Goal: Participate in discussion: Engage in conversation with other users on a specific topic

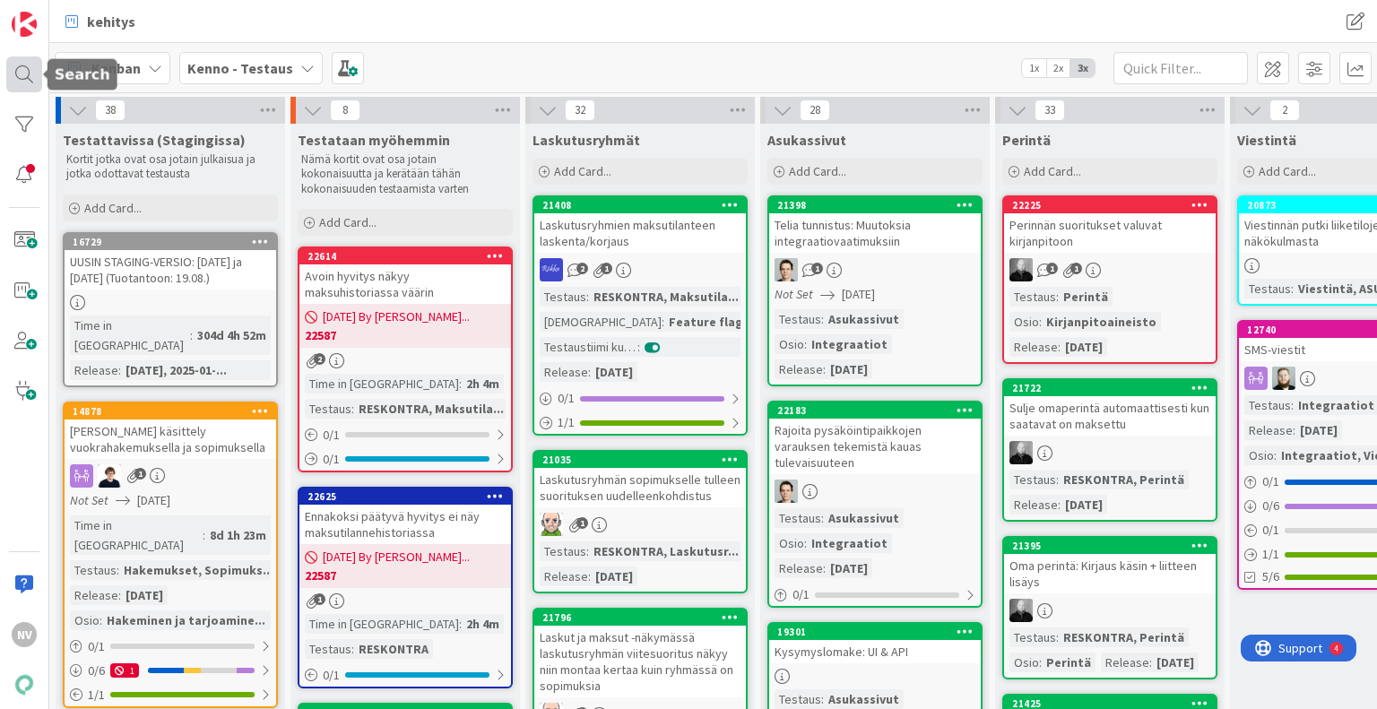
click at [23, 75] on div at bounding box center [24, 74] width 36 height 36
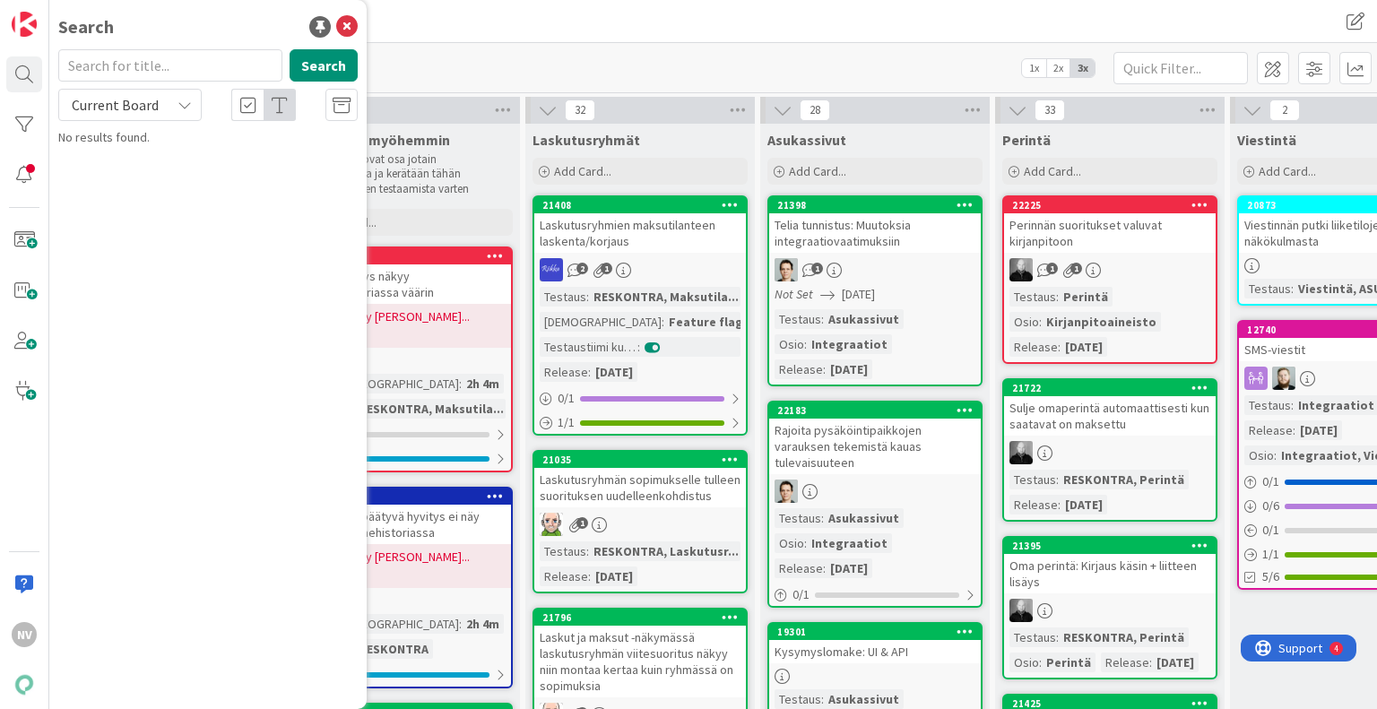
click at [116, 71] on input "text" at bounding box center [170, 65] width 224 height 32
type input "22091"
click at [187, 103] on icon at bounding box center [185, 105] width 14 height 14
click at [170, 182] on span "All Boards" at bounding box center [161, 179] width 187 height 27
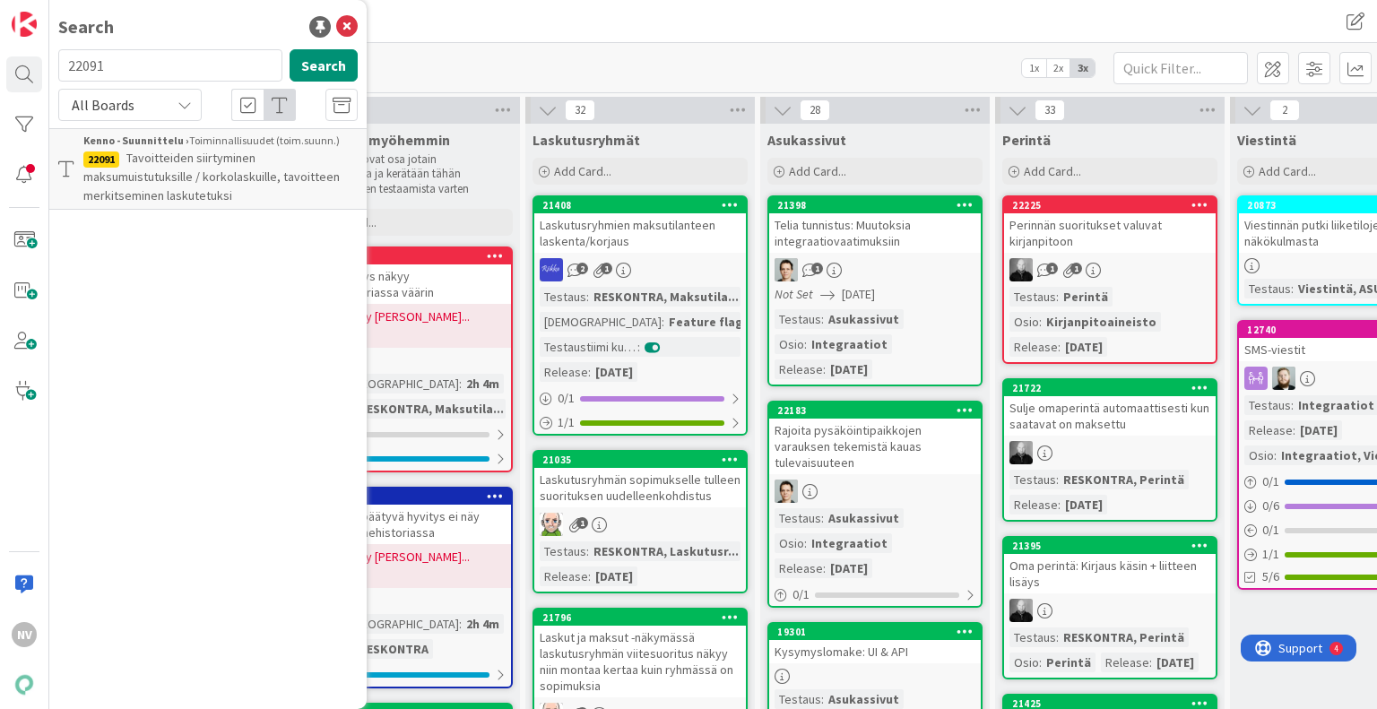
click at [183, 177] on span "Tavoitteiden siirtyminen maksumuistutuksille / korkolaskuille, tavoitteen merki…" at bounding box center [211, 177] width 256 height 54
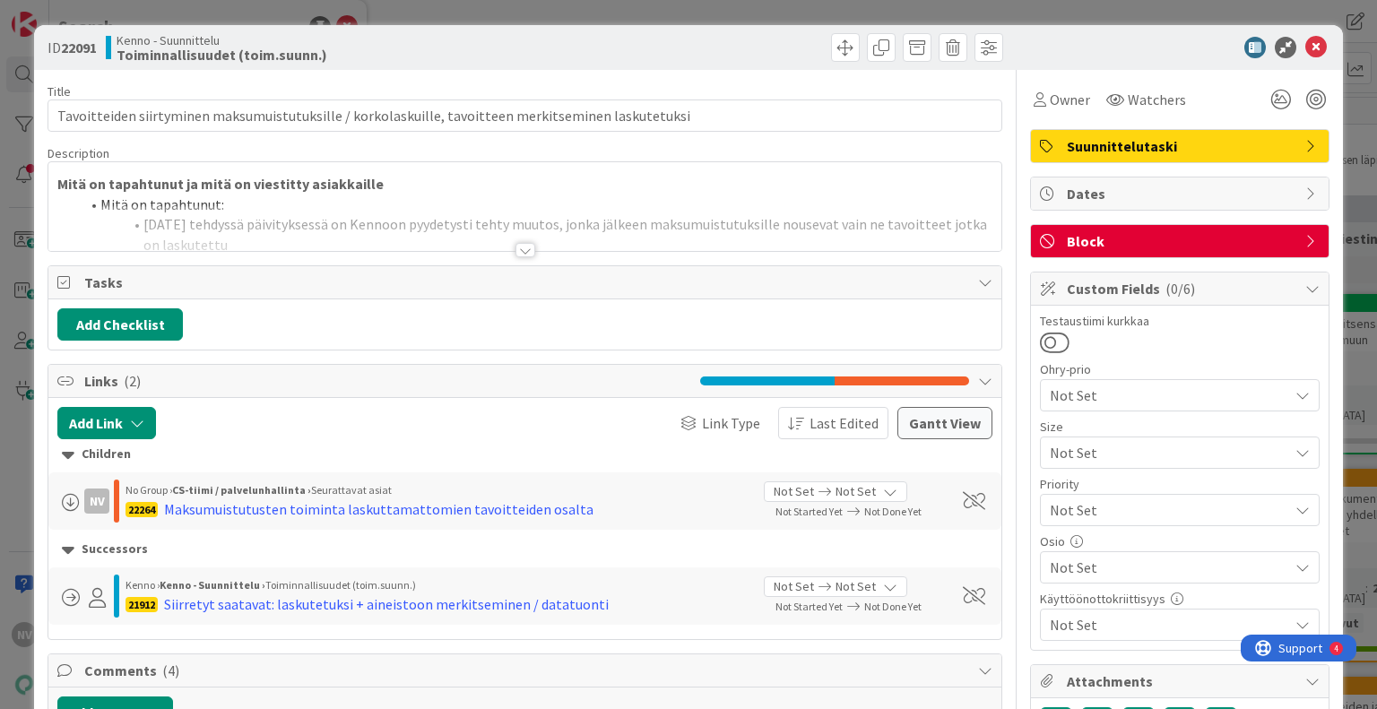
click at [517, 252] on div at bounding box center [526, 250] width 20 height 14
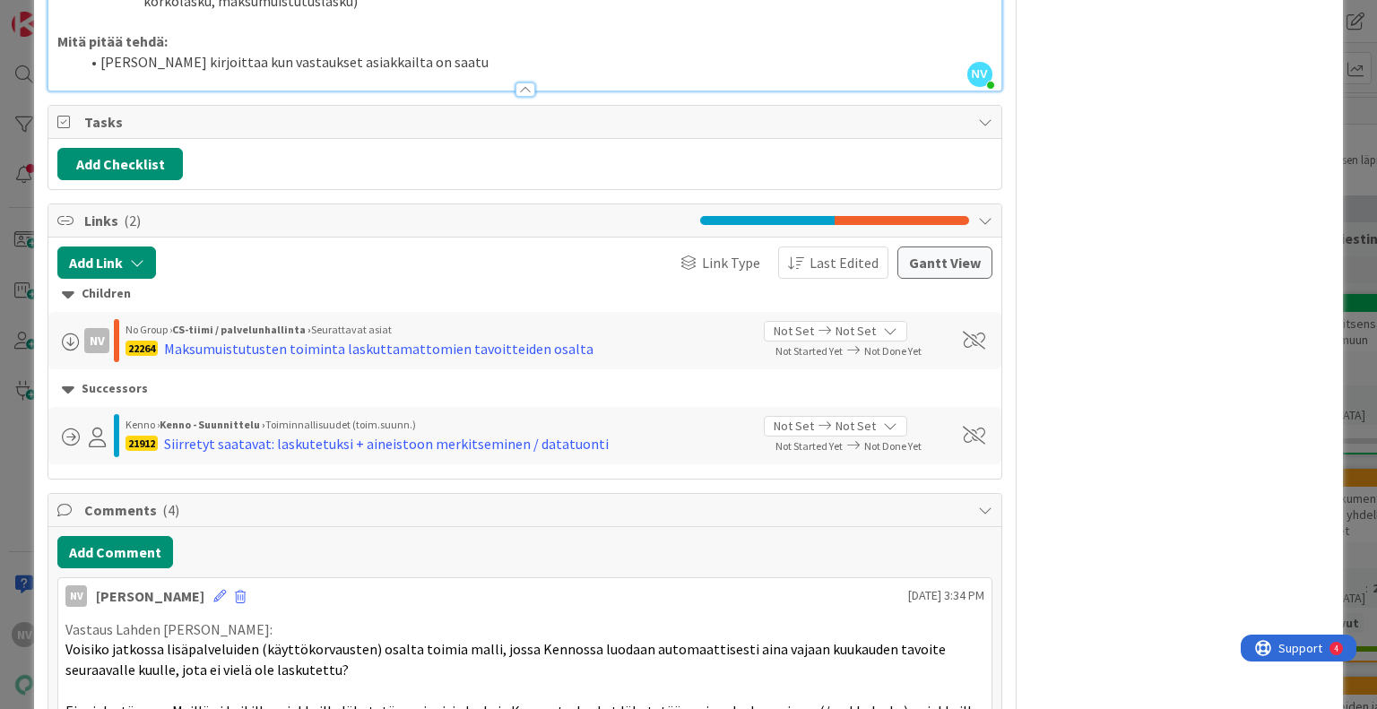
scroll to position [2173, 0]
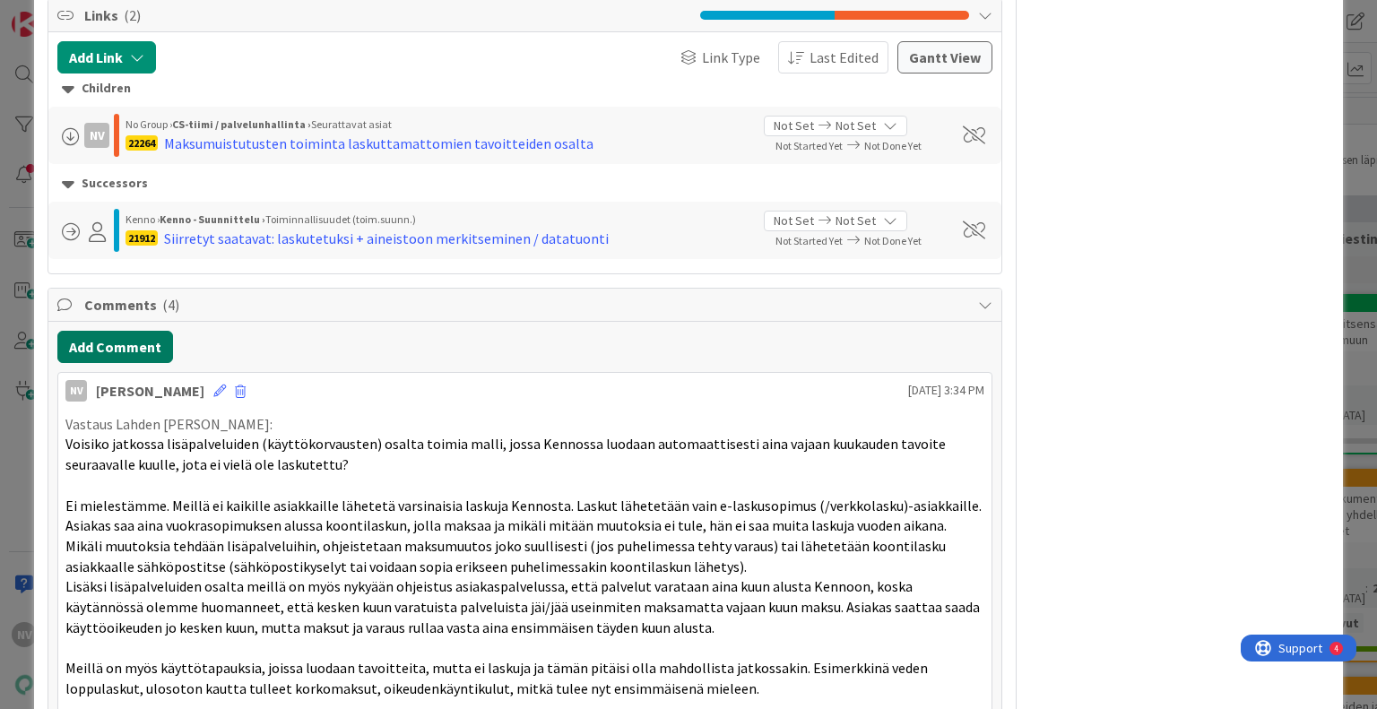
click at [109, 363] on button "Add Comment" at bounding box center [115, 347] width 116 height 32
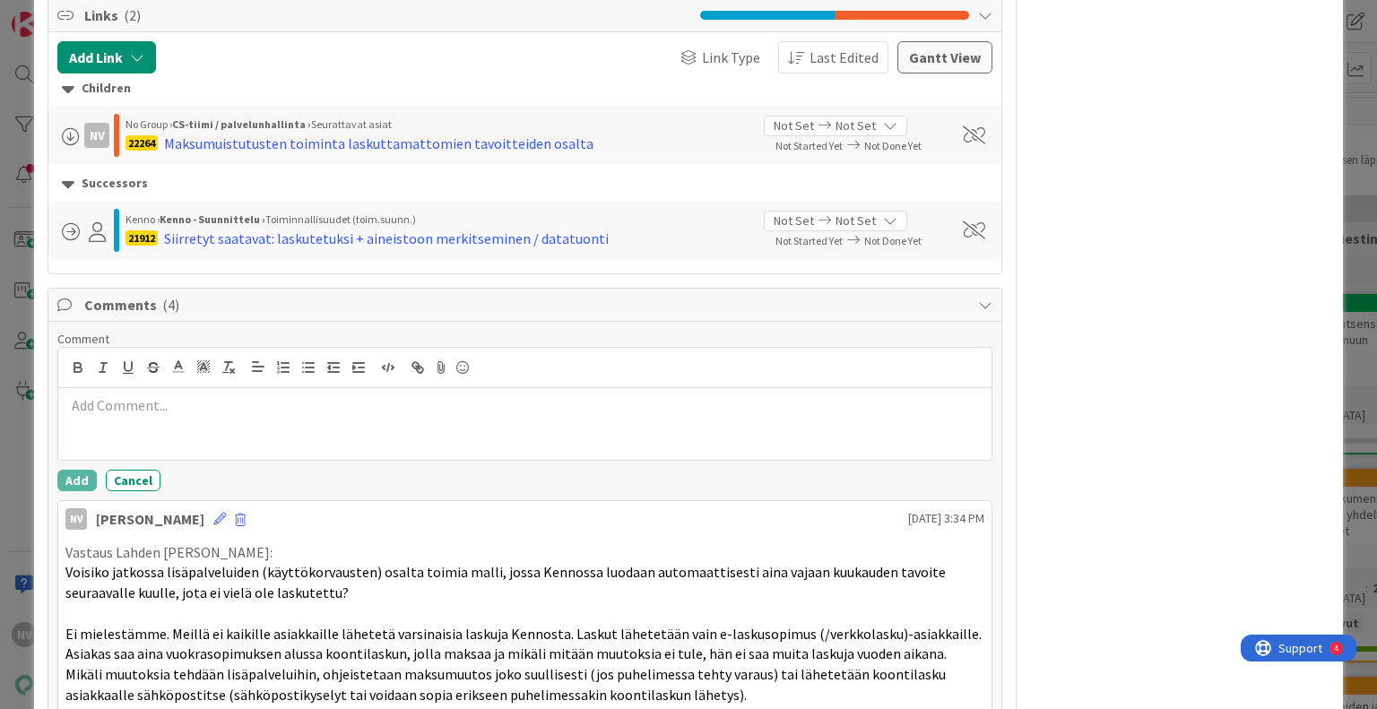
click at [125, 416] on p at bounding box center [524, 405] width 918 height 21
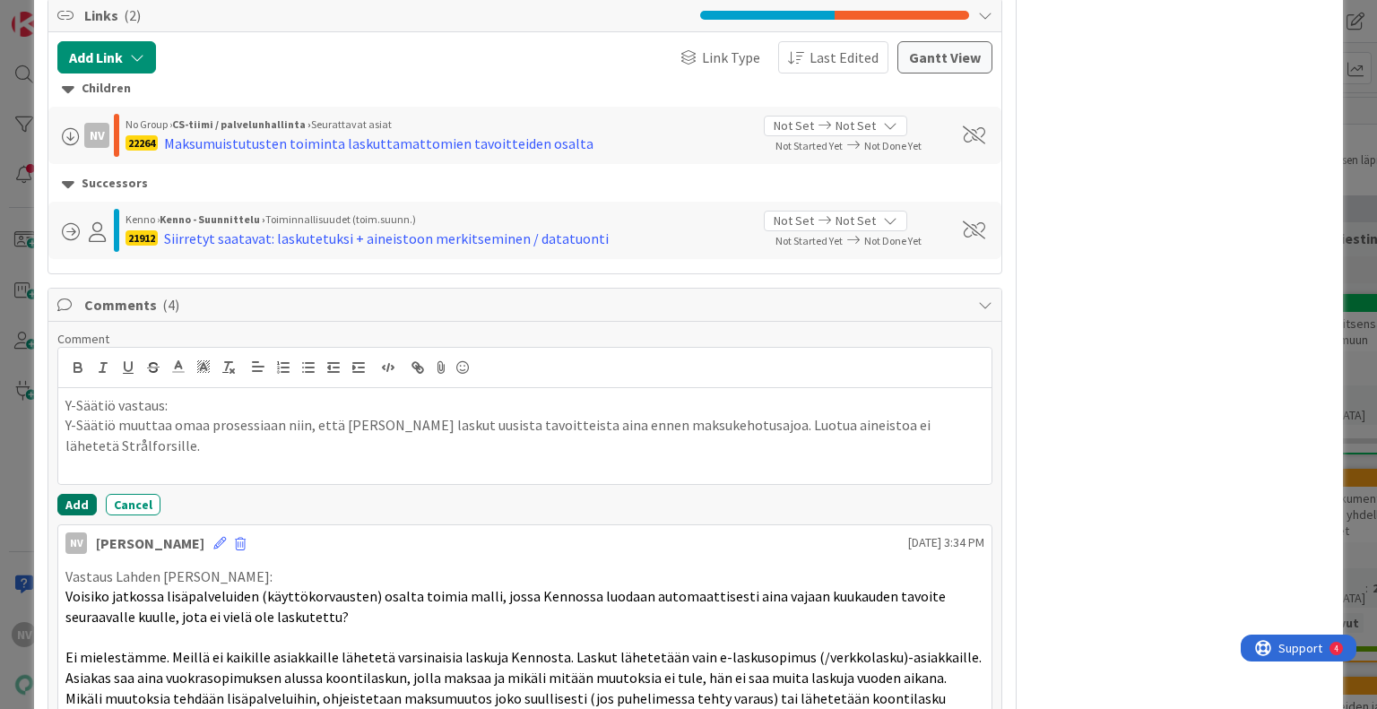
click at [76, 516] on button "Add" at bounding box center [76, 505] width 39 height 22
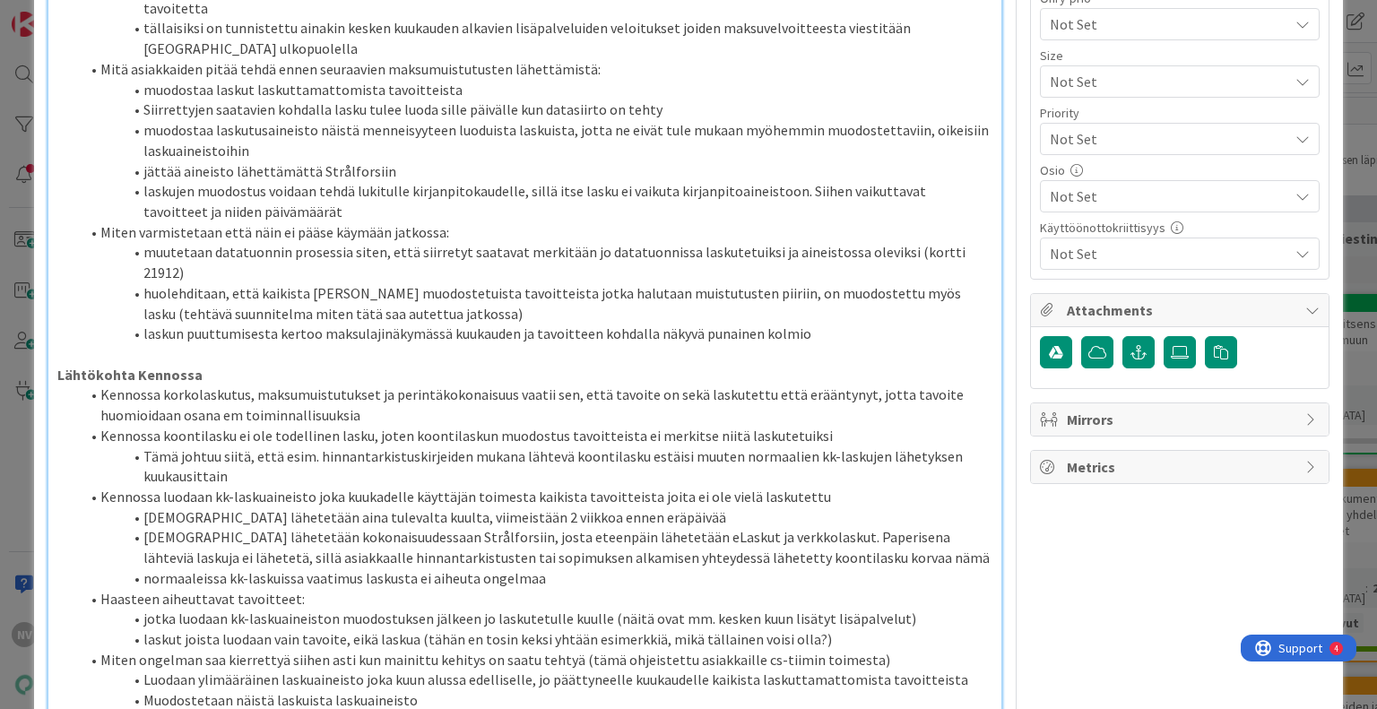
scroll to position [0, 0]
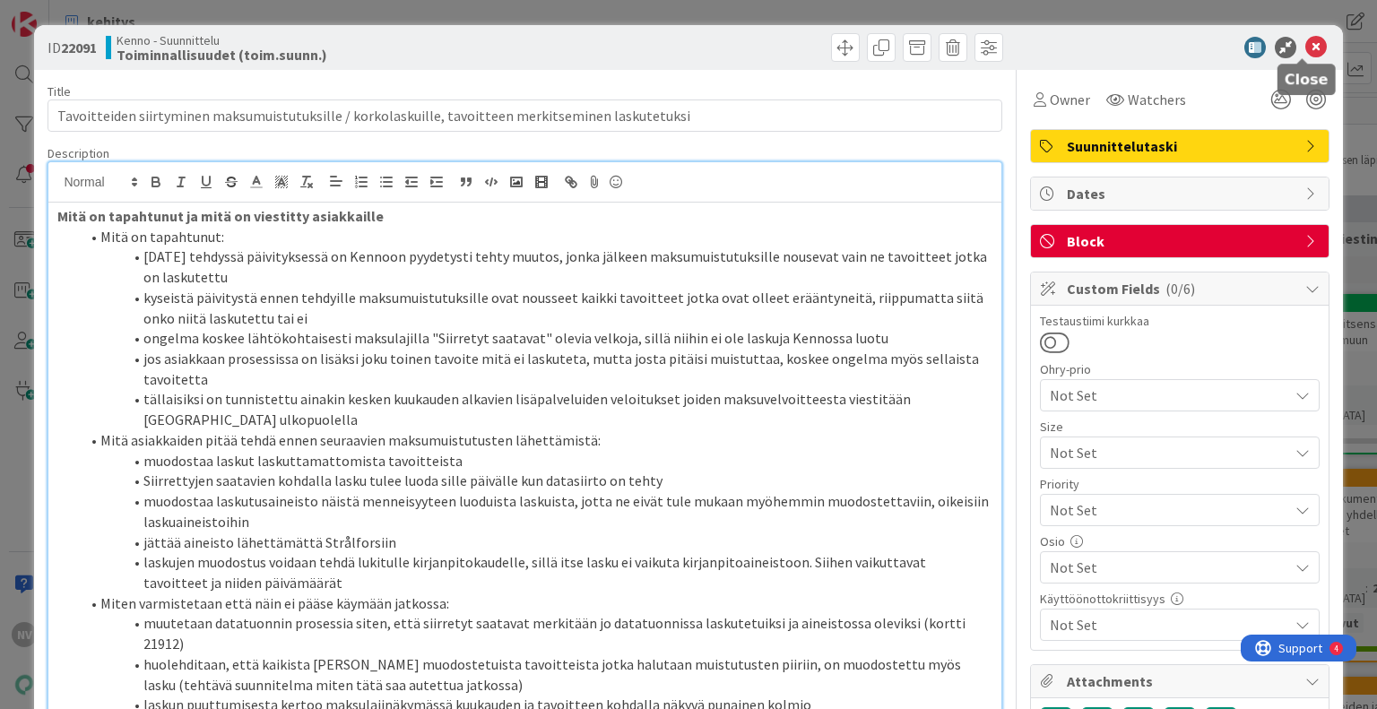
click at [1306, 48] on icon at bounding box center [1317, 48] width 22 height 22
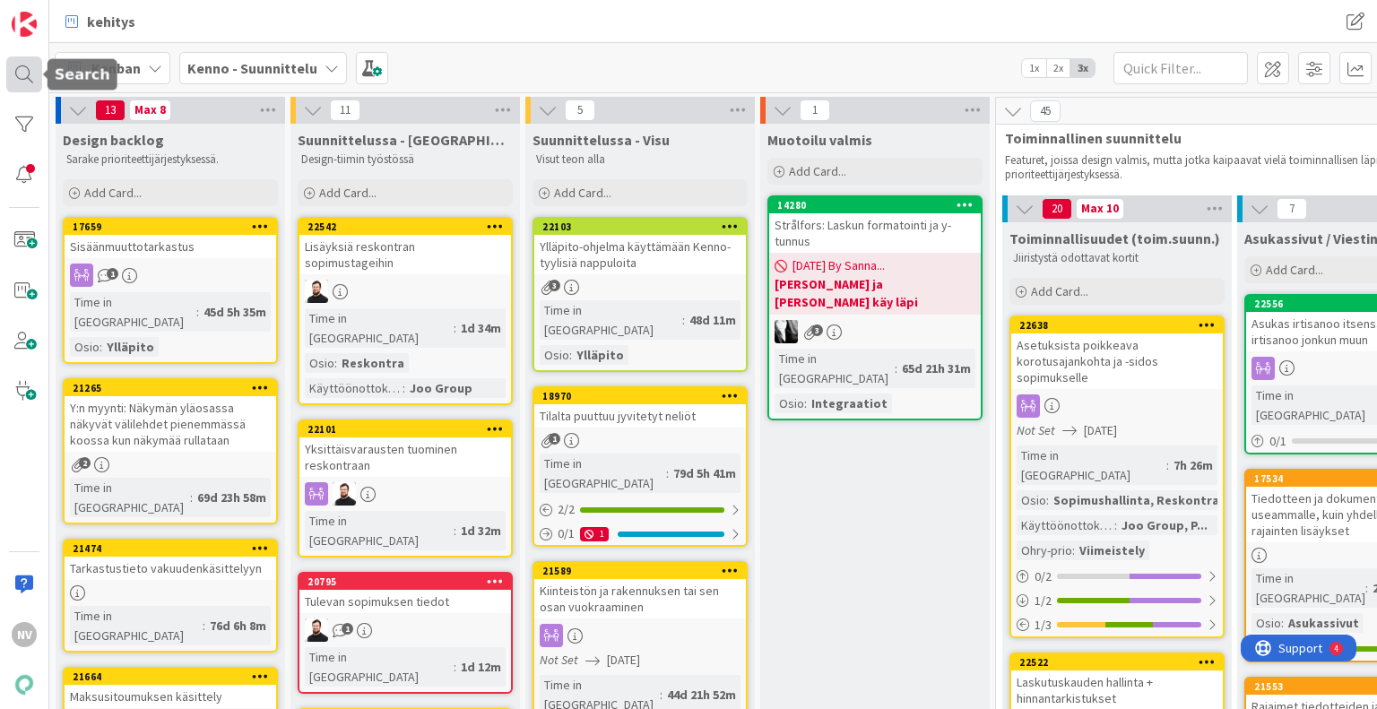
click at [18, 75] on div at bounding box center [24, 74] width 36 height 36
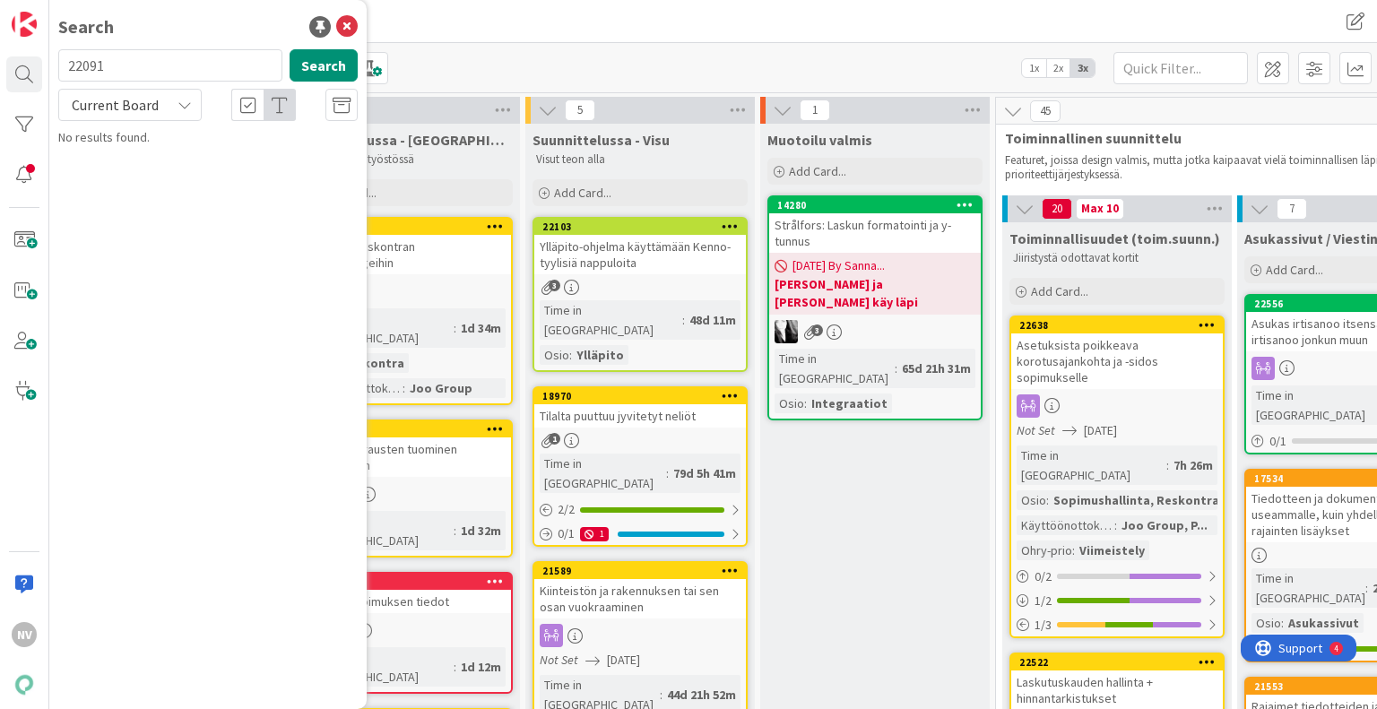
click at [143, 56] on input "22091" at bounding box center [170, 65] width 224 height 32
type input "2"
type input "21622"
click at [181, 112] on div "Current Board" at bounding box center [129, 105] width 143 height 32
click at [172, 181] on span "All Boards" at bounding box center [161, 179] width 187 height 27
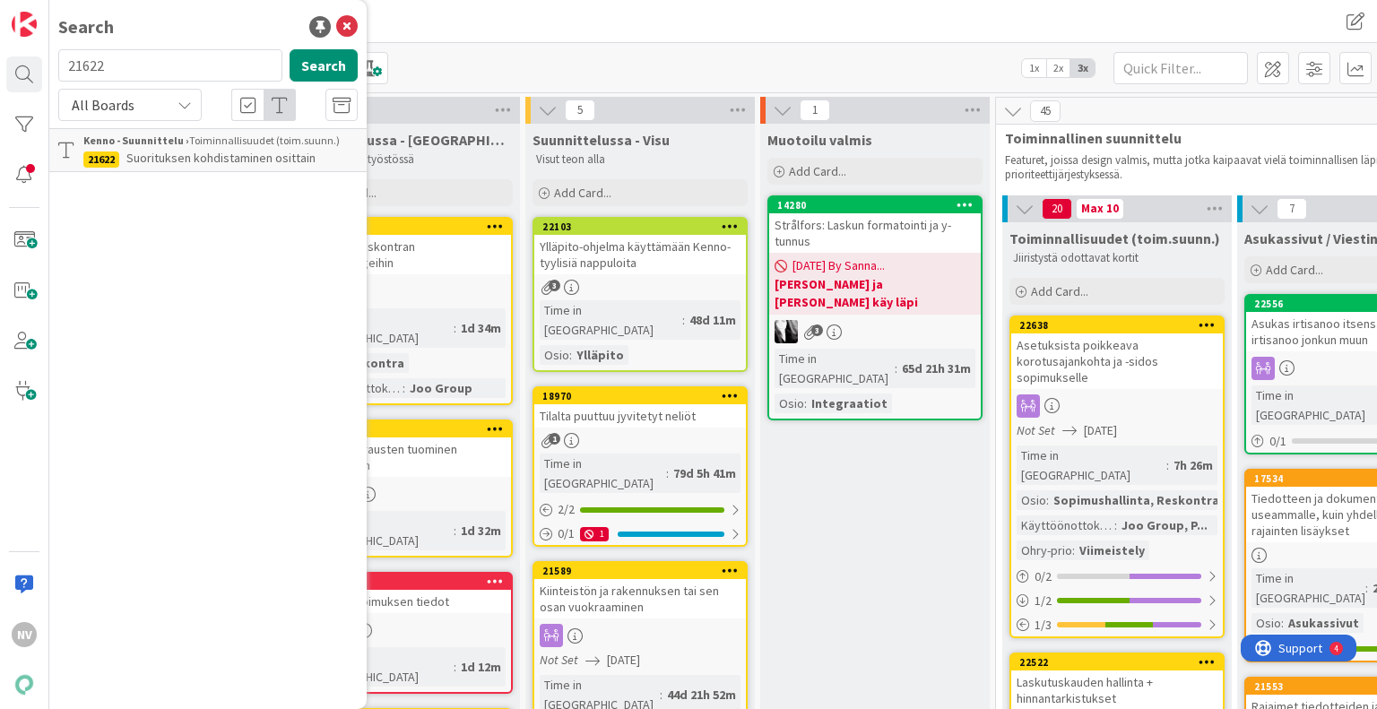
click at [197, 162] on span "Suorituksen kohdistaminen osittain" at bounding box center [220, 158] width 189 height 16
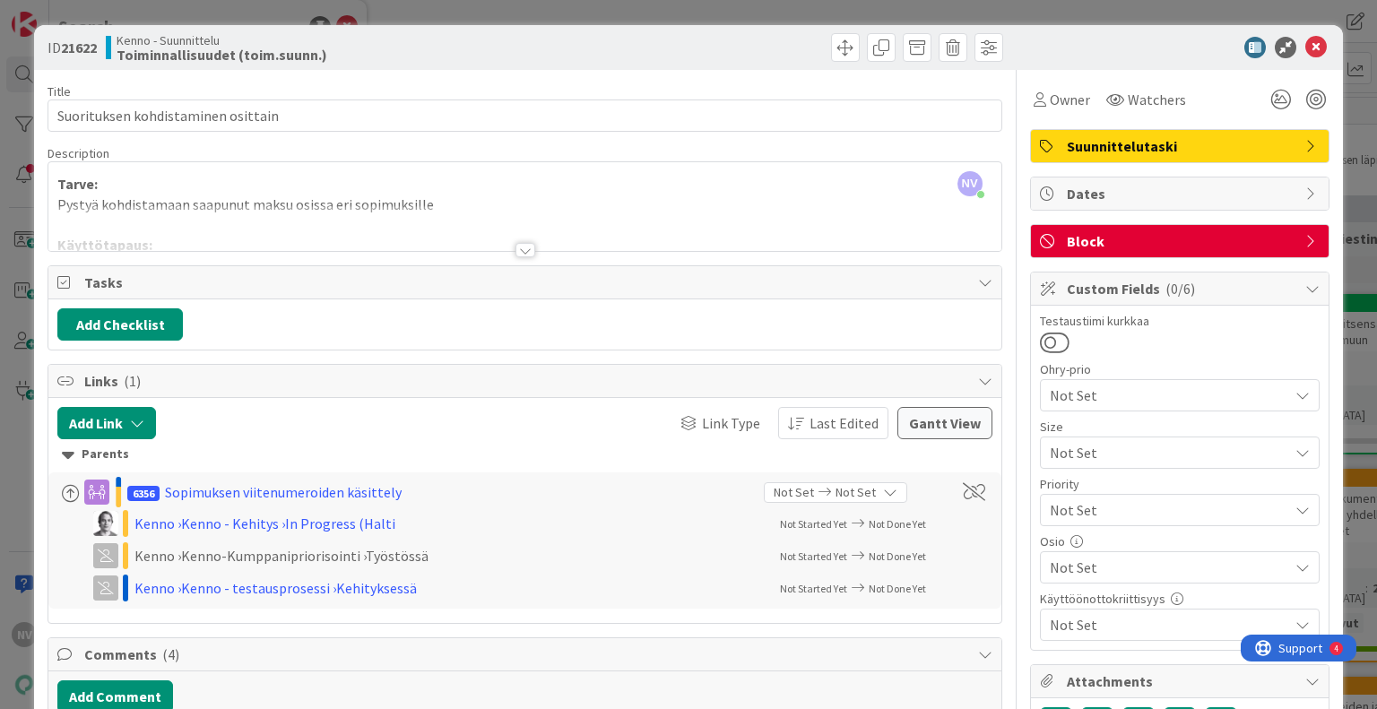
click at [519, 249] on div at bounding box center [526, 250] width 20 height 14
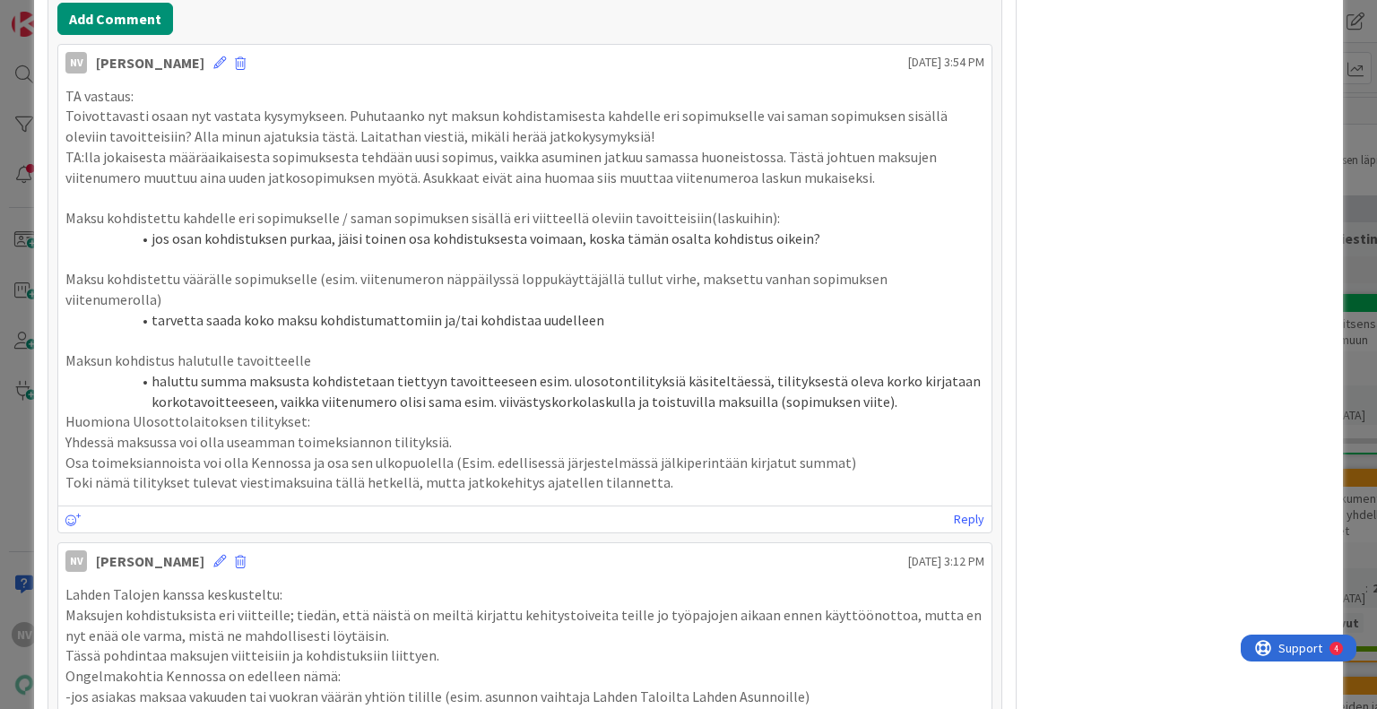
scroll to position [1238, 0]
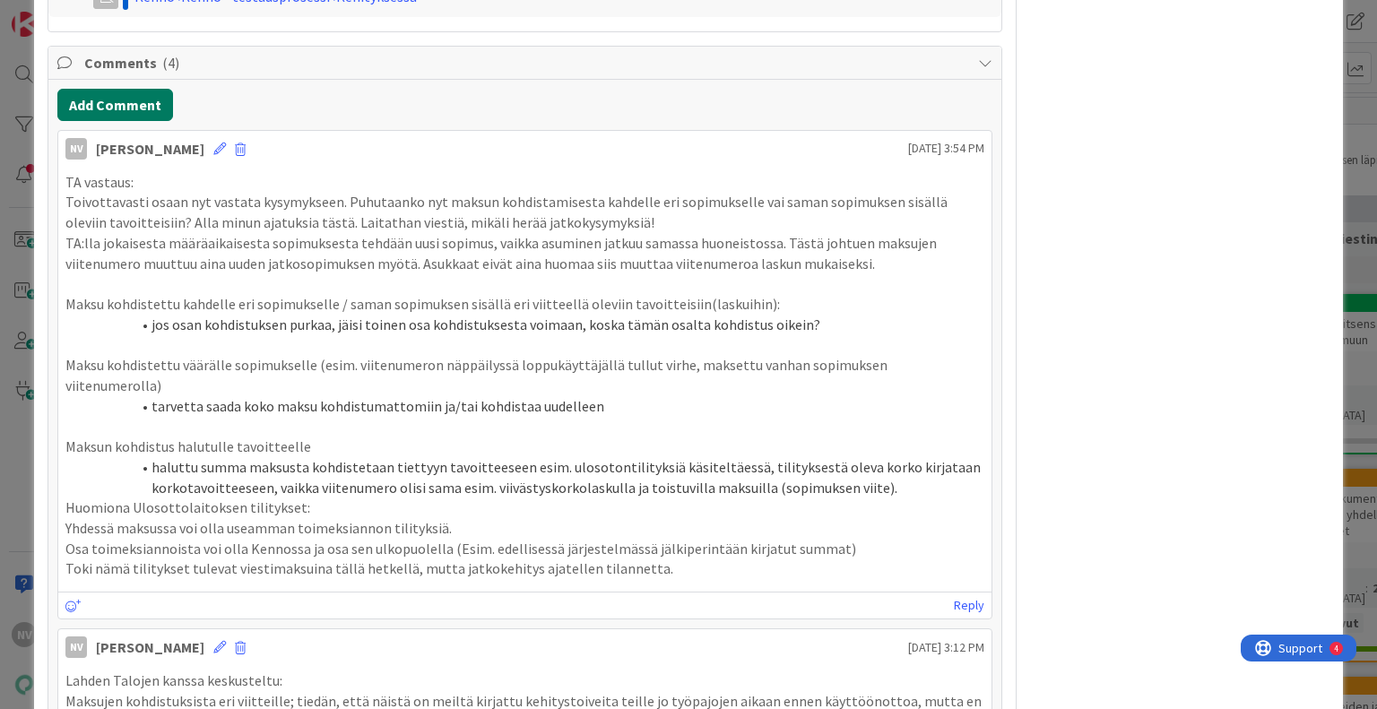
click at [139, 121] on button "Add Comment" at bounding box center [115, 105] width 116 height 32
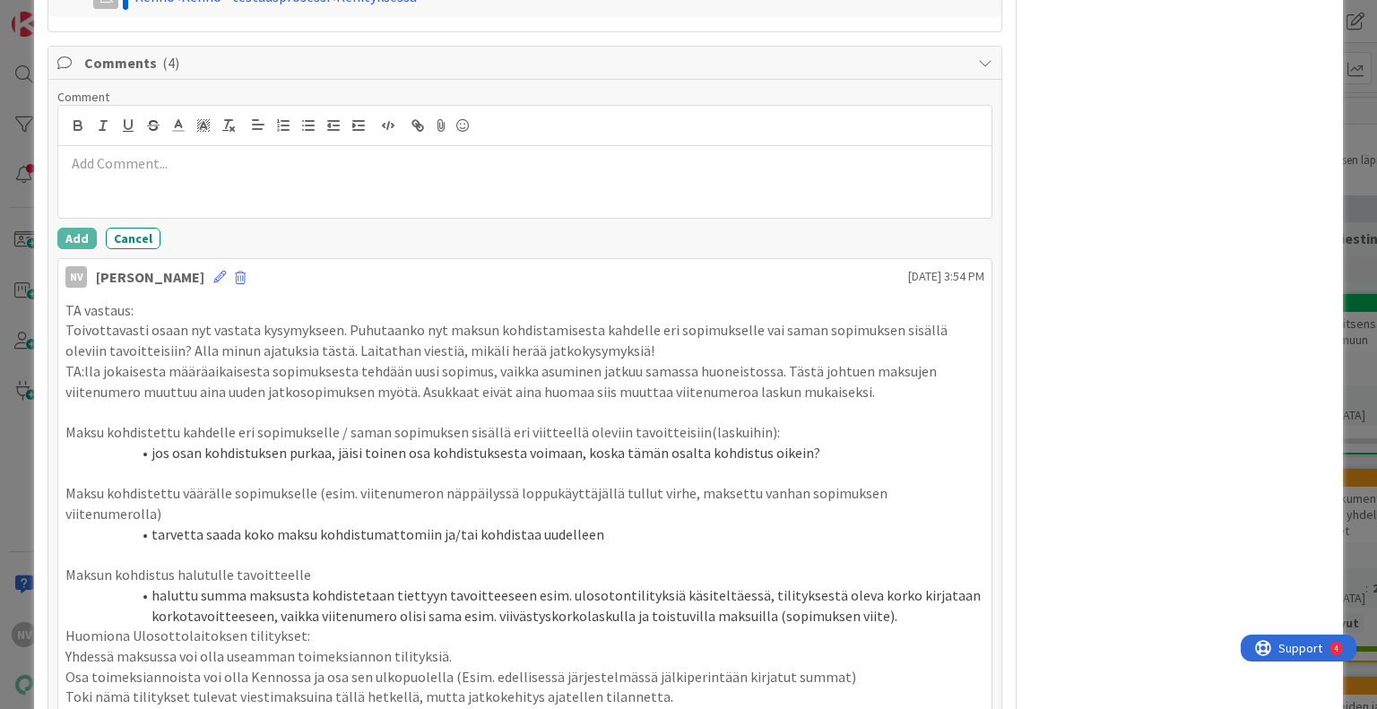
click at [156, 187] on div at bounding box center [524, 182] width 933 height 72
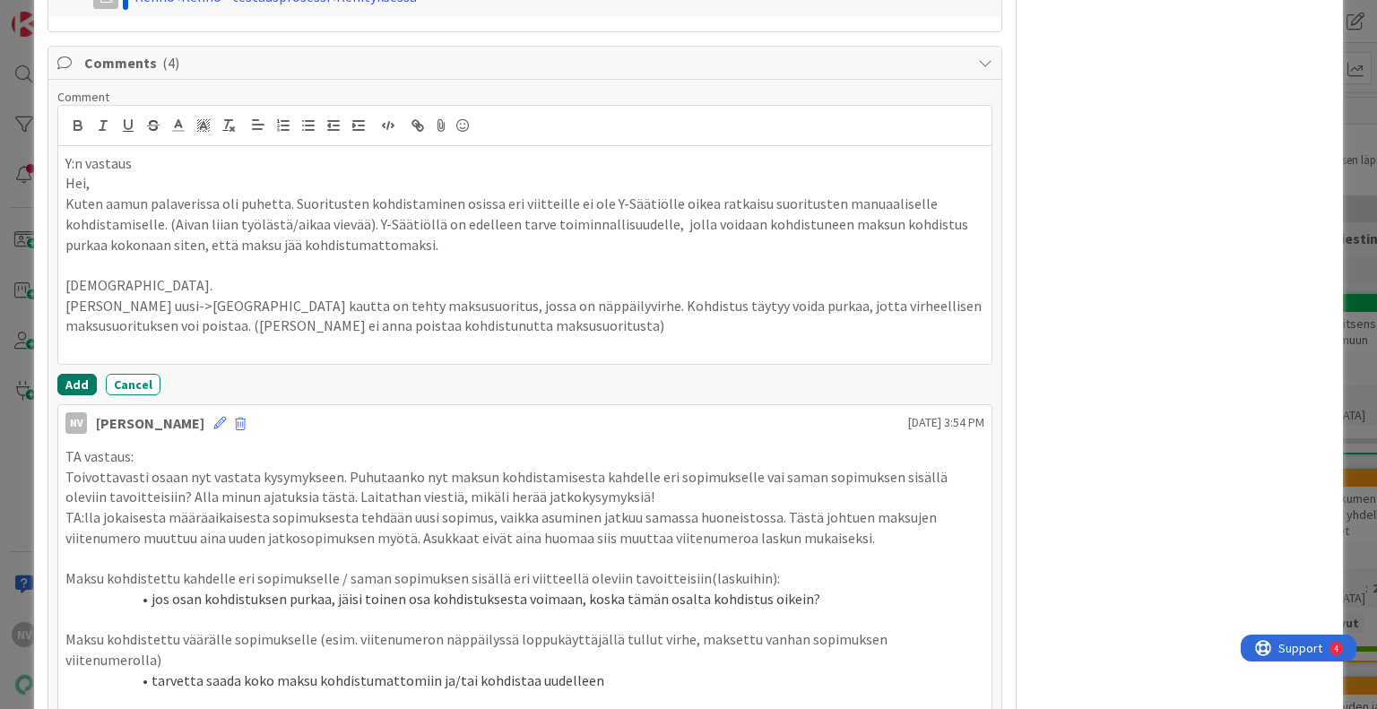
click at [73, 395] on button "Add" at bounding box center [76, 385] width 39 height 22
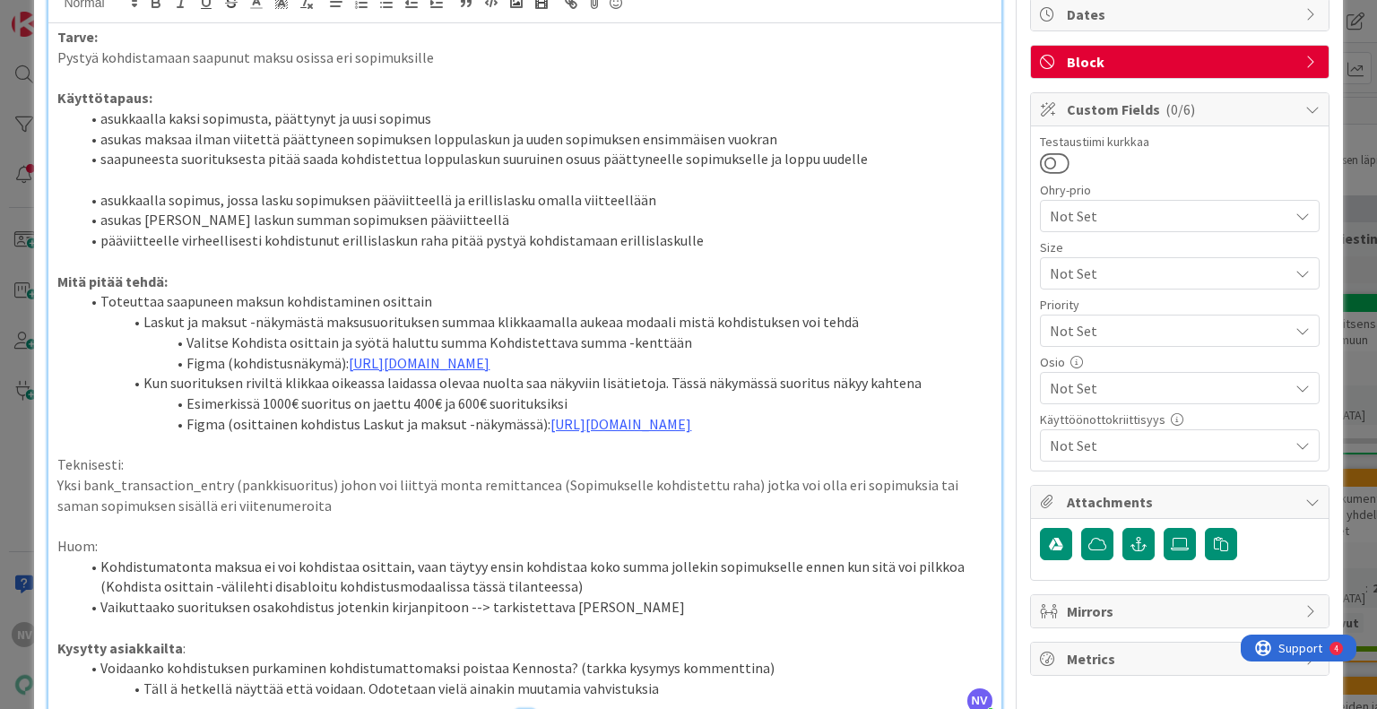
scroll to position [0, 0]
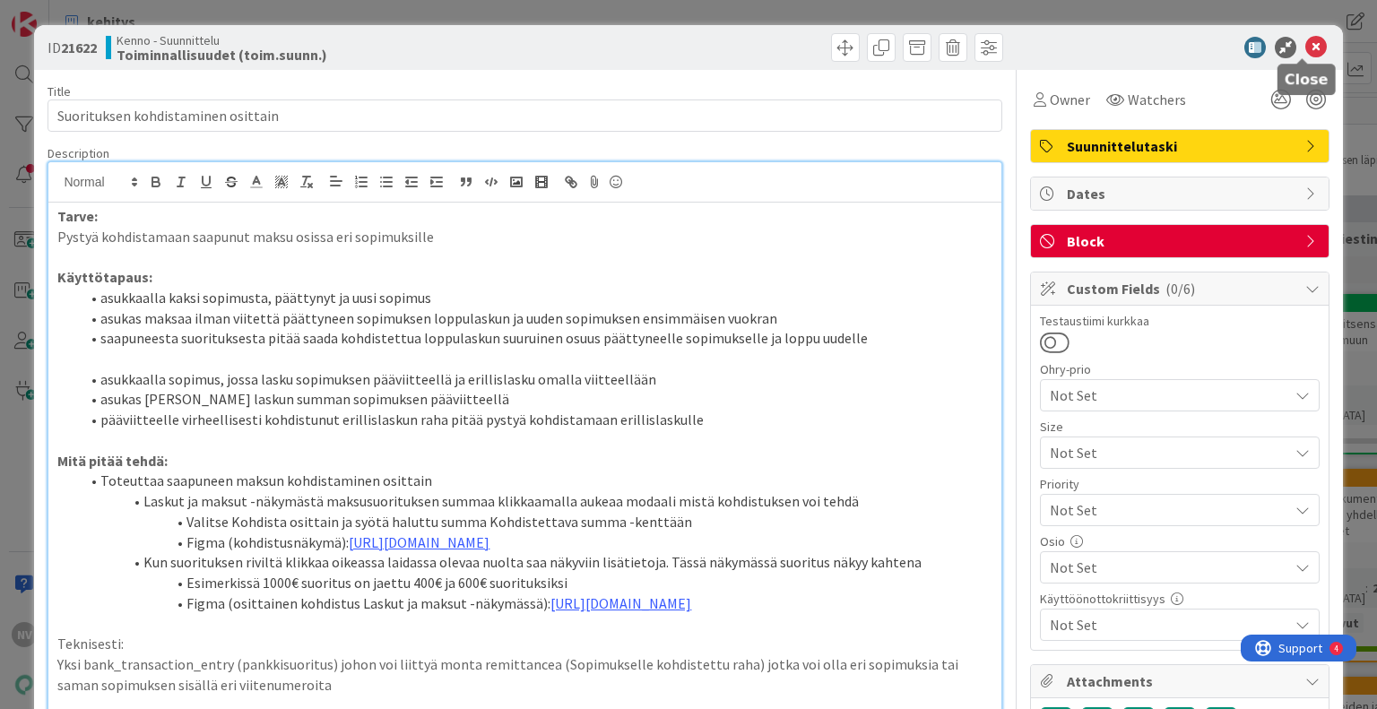
click at [1306, 41] on icon at bounding box center [1317, 48] width 22 height 22
